Goal: Check status: Check status

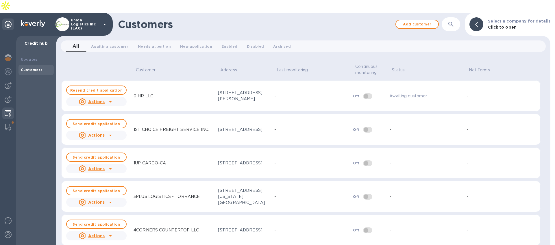
click at [95, 18] on p "Union Logistics Inc (LAX)" at bounding box center [85, 24] width 29 height 12
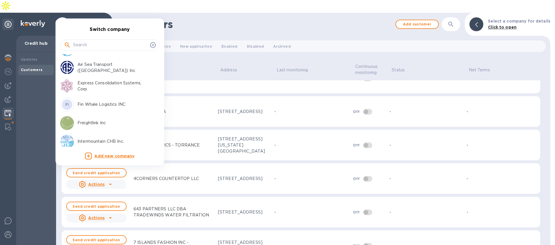
scroll to position [23, 0]
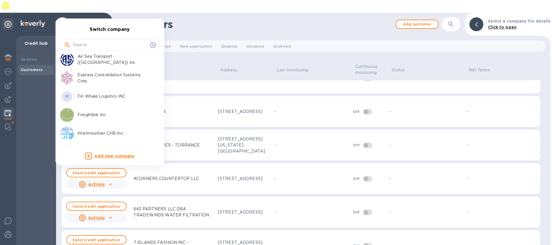
click at [90, 73] on p "Express Consolidation Systems, Corp" at bounding box center [114, 78] width 73 height 12
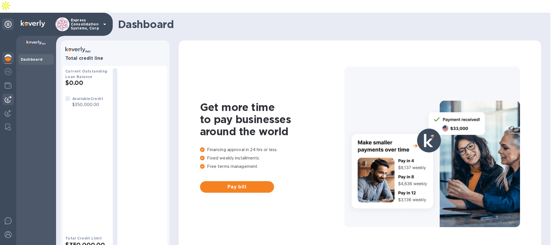
click at [9, 96] on img at bounding box center [8, 99] width 7 height 7
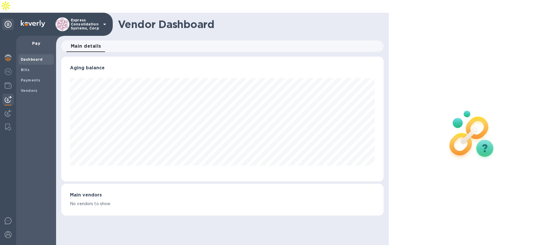
scroll to position [125, 322]
click at [27, 78] on b "Payments" at bounding box center [30, 80] width 19 height 4
